Goal: Task Accomplishment & Management: Use online tool/utility

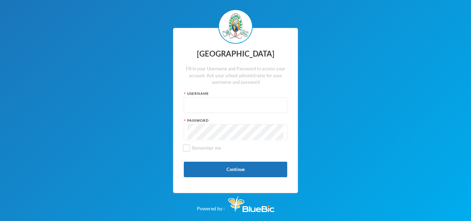
click at [196, 110] on input "text" at bounding box center [235, 106] width 96 height 16
type input "glh24cs60"
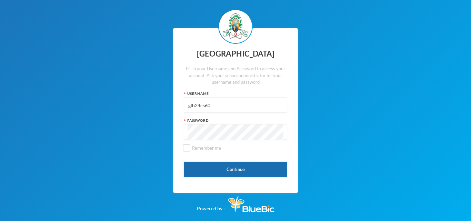
click at [216, 166] on button "Continue" at bounding box center [235, 170] width 103 height 16
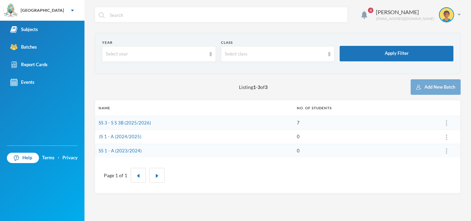
click at [182, 120] on td "SS 3 - S S 3B (2025/2026)" at bounding box center [194, 123] width 198 height 14
click at [129, 122] on link "SS 3 - S S 3B (2025/2026)" at bounding box center [125, 123] width 52 height 6
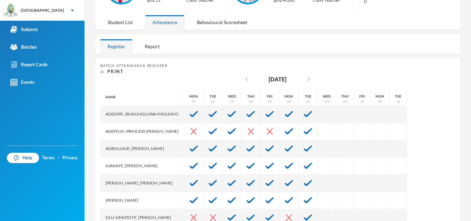
scroll to position [118, 0]
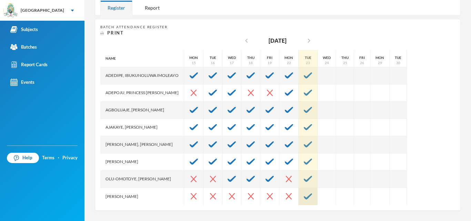
click at [312, 197] on img at bounding box center [308, 196] width 8 height 6
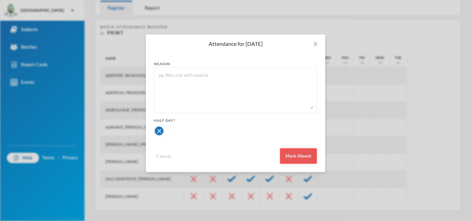
click at [300, 153] on button "Mark Absent" at bounding box center [298, 156] width 37 height 16
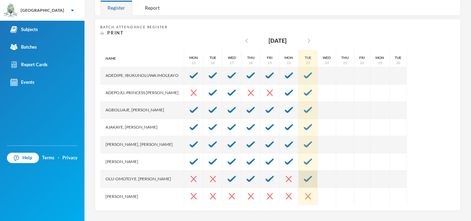
click at [312, 178] on img at bounding box center [308, 179] width 8 height 6
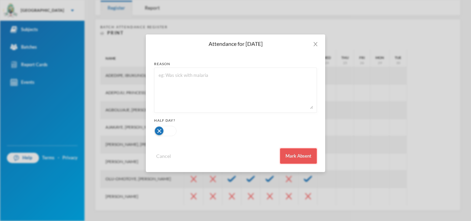
click at [297, 153] on button "Mark Absent" at bounding box center [298, 156] width 37 height 16
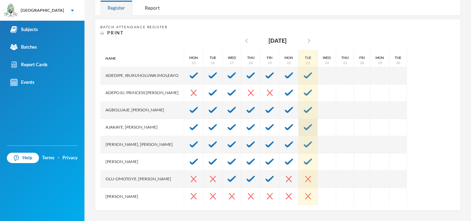
click at [312, 125] on img at bounding box center [308, 127] width 8 height 6
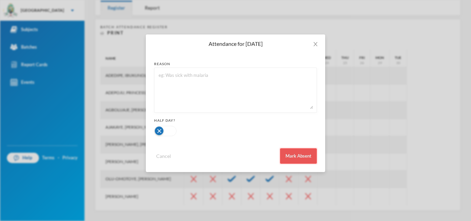
click at [299, 156] on button "Mark Absent" at bounding box center [298, 156] width 37 height 16
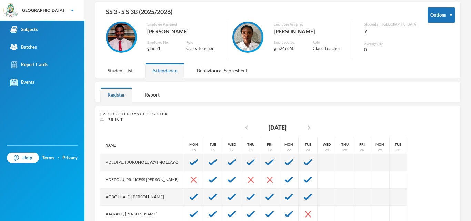
scroll to position [0, 0]
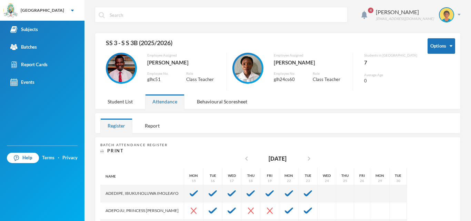
click at [376, 10] on span "4" at bounding box center [370, 10] width 11 height 11
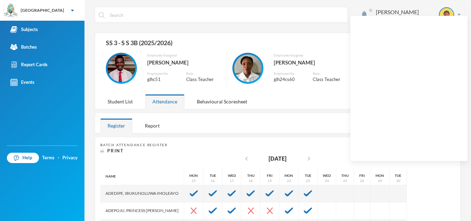
click at [293, 120] on div at bounding box center [322, 123] width 265 height 20
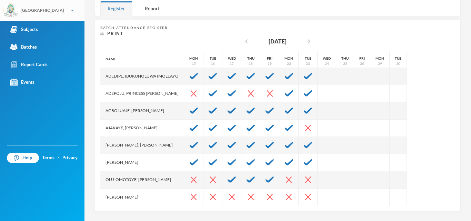
scroll to position [118, 0]
